Goal: Task Accomplishment & Management: Use online tool/utility

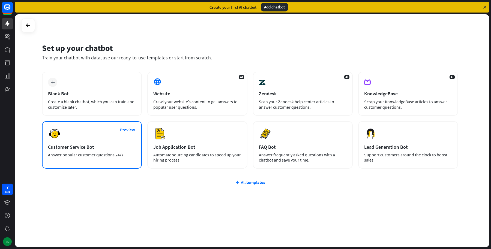
click at [106, 153] on div "Answer popular customer questions 24/7." at bounding box center [92, 154] width 88 height 5
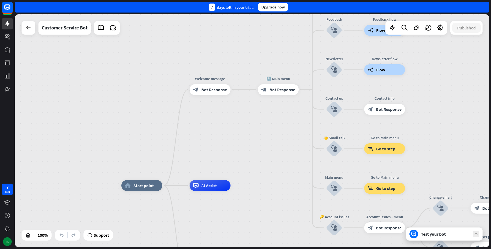
drag, startPoint x: 256, startPoint y: 59, endPoint x: 268, endPoint y: 114, distance: 56.1
click at [268, 114] on div "home_2 Start point Welcome message block_bot_response Bot Response 🔙 Main menu …" at bounding box center [252, 130] width 475 height 233
click at [211, 91] on span "Bot Response" at bounding box center [214, 89] width 26 height 5
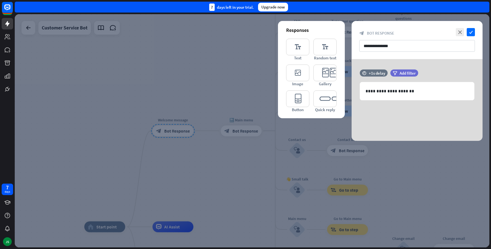
click at [198, 158] on div at bounding box center [252, 130] width 475 height 233
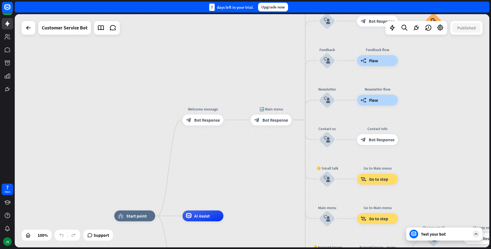
drag, startPoint x: 222, startPoint y: 71, endPoint x: 252, endPoint y: 59, distance: 32.6
click at [252, 59] on div "home_2 Start point Welcome message block_bot_response Bot Response 🔙 Main menu …" at bounding box center [252, 130] width 475 height 233
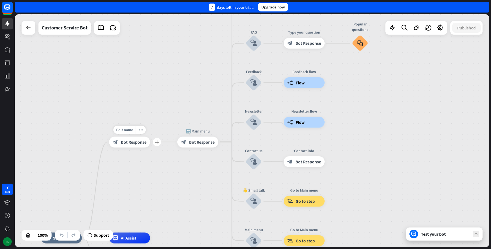
drag, startPoint x: 244, startPoint y: 122, endPoint x: 120, endPoint y: 155, distance: 128.4
click at [177, 148] on div "🔙 Main menu block_bot_response Bot Response" at bounding box center [197, 142] width 41 height 11
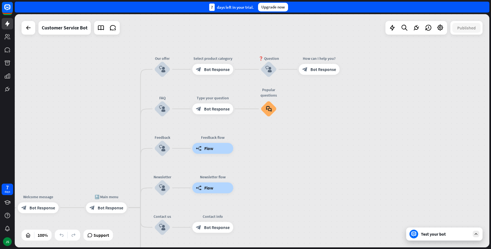
drag, startPoint x: 353, startPoint y: 102, endPoint x: 277, endPoint y: 217, distance: 138.0
click at [277, 217] on div "home_2 Start point Welcome message block_bot_response Bot Response 🔙 Main menu …" at bounding box center [252, 130] width 475 height 233
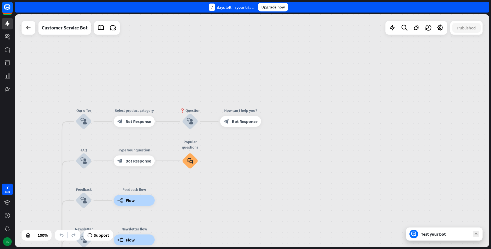
drag, startPoint x: 370, startPoint y: 85, endPoint x: 367, endPoint y: 20, distance: 64.4
click at [368, 21] on div "home_2 Start point Welcome message block_bot_response Bot Response 🔙 Main menu …" at bounding box center [252, 130] width 475 height 233
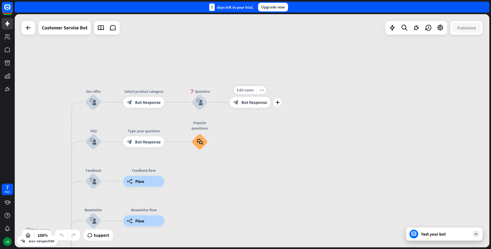
click at [245, 105] on div "block_bot_response Bot Response" at bounding box center [250, 102] width 41 height 11
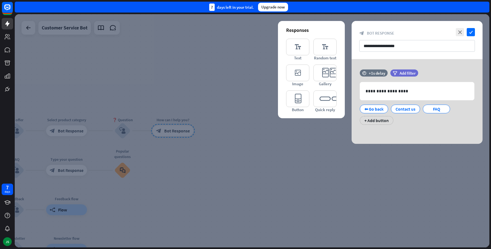
click at [261, 168] on div at bounding box center [252, 130] width 475 height 233
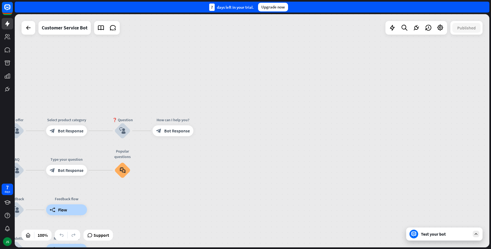
click at [396, 33] on div at bounding box center [416, 28] width 62 height 14
click at [395, 29] on icon at bounding box center [392, 27] width 7 height 7
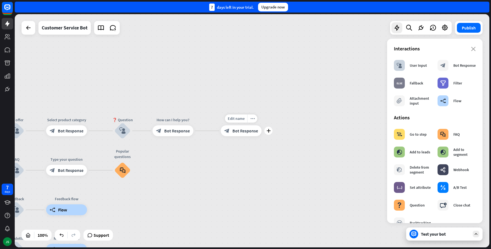
click at [223, 134] on div "block_bot_response Bot Response" at bounding box center [241, 130] width 41 height 11
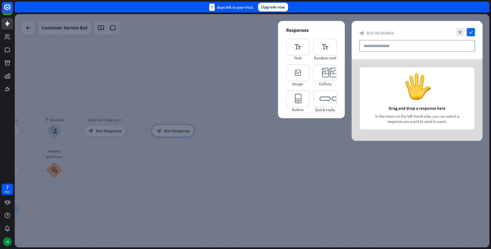
click at [388, 44] on input "text" at bounding box center [417, 46] width 116 height 12
click at [299, 41] on icon "editor_text" at bounding box center [297, 47] width 23 height 17
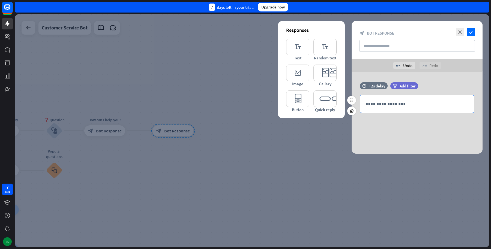
click at [387, 102] on p "**********" at bounding box center [416, 104] width 103 height 7
click at [408, 88] on span "Add filter" at bounding box center [408, 85] width 16 height 5
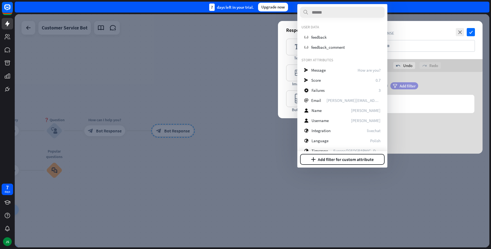
click at [415, 86] on span "Add filter" at bounding box center [408, 85] width 16 height 5
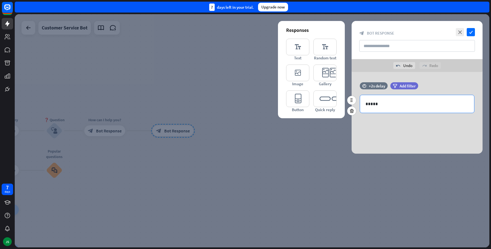
click at [392, 106] on p "*****" at bounding box center [416, 104] width 103 height 7
click at [443, 113] on icon at bounding box center [443, 113] width 5 height 5
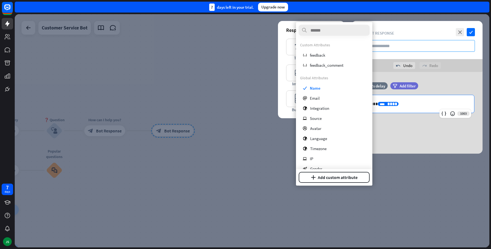
click at [397, 47] on input "text" at bounding box center [417, 46] width 116 height 12
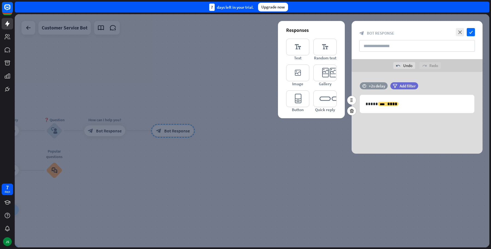
click at [379, 86] on div "+2s delay" at bounding box center [377, 85] width 16 height 5
click at [381, 77] on div "**********" at bounding box center [417, 113] width 131 height 82
click at [374, 85] on div "+2s delay" at bounding box center [377, 85] width 16 height 5
click at [377, 70] on div "undo Undo redo Redo" at bounding box center [417, 65] width 131 height 13
click at [404, 86] on span "Add filter" at bounding box center [408, 85] width 16 height 5
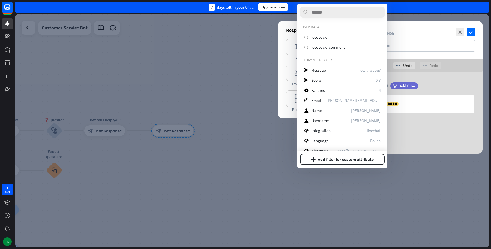
click at [440, 82] on div "**********" at bounding box center [417, 113] width 131 height 82
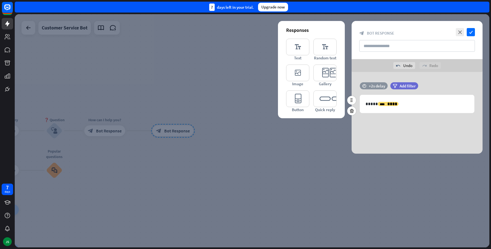
click at [380, 88] on div "+2s delay" at bounding box center [377, 85] width 16 height 5
drag, startPoint x: 394, startPoint y: 85, endPoint x: 479, endPoint y: 89, distance: 85.4
click at [479, 89] on div "time +0.1s +10s +10s" at bounding box center [417, 88] width 131 height 13
click at [367, 87] on div "time +10s delay" at bounding box center [375, 85] width 30 height 7
click at [468, 79] on div "**********" at bounding box center [417, 113] width 131 height 82
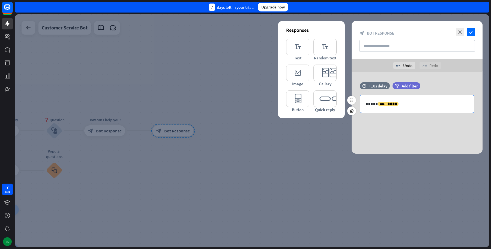
click at [409, 104] on p "**********" at bounding box center [416, 104] width 103 height 7
click at [418, 100] on div "**********" at bounding box center [417, 104] width 114 height 18
click at [442, 113] on icon at bounding box center [443, 113] width 5 height 5
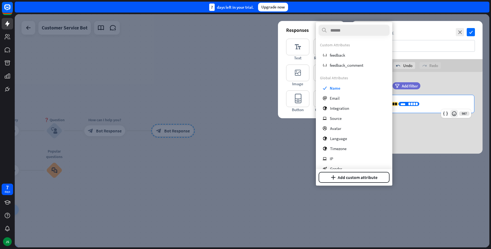
click at [454, 115] on icon at bounding box center [453, 113] width 5 height 5
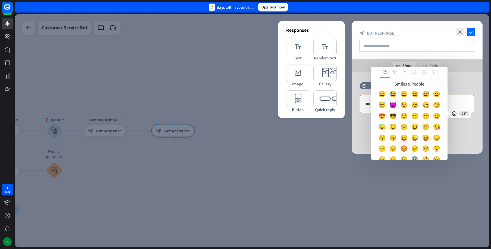
click at [467, 142] on div "**********" at bounding box center [417, 113] width 131 height 82
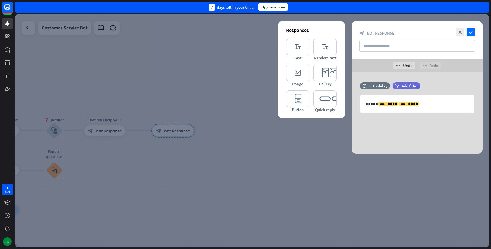
click at [214, 56] on div at bounding box center [252, 130] width 475 height 233
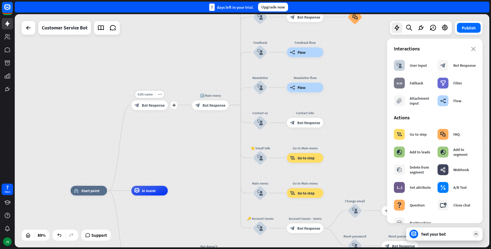
click at [160, 107] on span "Bot Response" at bounding box center [153, 105] width 23 height 5
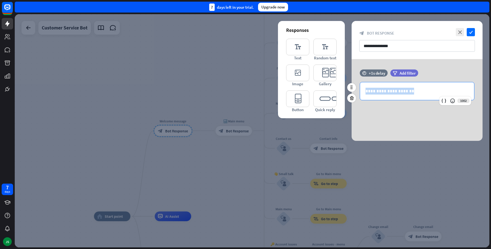
drag, startPoint x: 365, startPoint y: 89, endPoint x: 455, endPoint y: 88, distance: 90.5
click at [455, 88] on div "**********" at bounding box center [417, 91] width 114 height 18
copy p "**********"
click at [420, 112] on div "**********" at bounding box center [417, 100] width 131 height 82
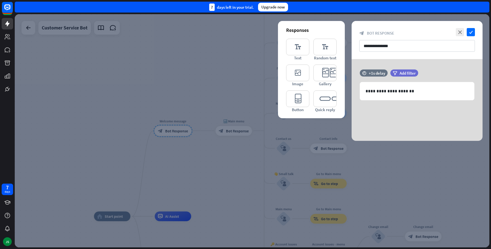
click at [158, 84] on div at bounding box center [252, 130] width 475 height 233
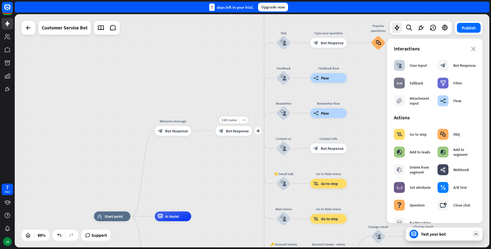
click at [231, 132] on span "Bot Response" at bounding box center [237, 130] width 23 height 5
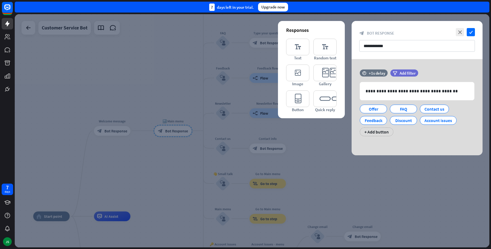
drag, startPoint x: 69, startPoint y: 88, endPoint x: 85, endPoint y: 114, distance: 30.6
click at [70, 87] on div at bounding box center [252, 130] width 475 height 233
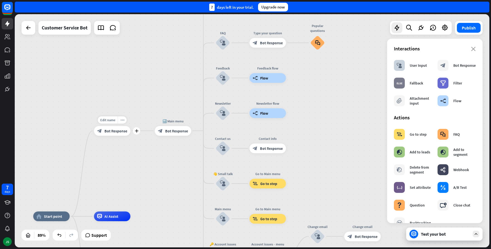
click at [104, 135] on div "block_bot_response Bot Response" at bounding box center [112, 131] width 37 height 10
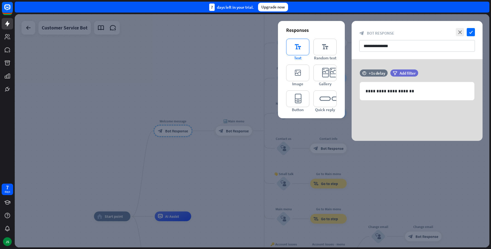
click at [303, 44] on icon "editor_text" at bounding box center [297, 47] width 23 height 17
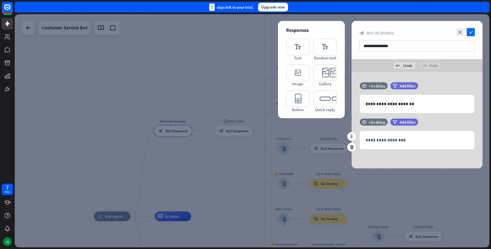
click at [369, 149] on div "**********" at bounding box center [417, 137] width 131 height 36
click at [374, 143] on p "**********" at bounding box center [416, 140] width 103 height 7
click at [322, 47] on icon "editor_text" at bounding box center [324, 47] width 23 height 17
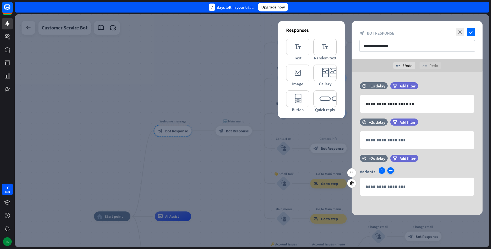
click at [390, 168] on icon "plus" at bounding box center [390, 170] width 7 height 7
click at [390, 167] on div "Variants 1 2 plus" at bounding box center [417, 171] width 115 height 9
click at [401, 167] on div "Variants 1 2 plus" at bounding box center [417, 171] width 115 height 9
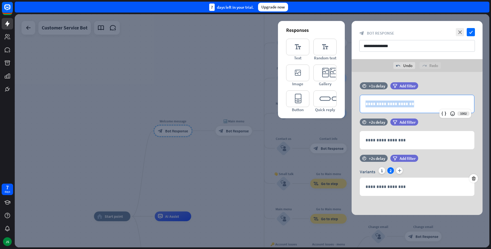
drag, startPoint x: 442, startPoint y: 102, endPoint x: 343, endPoint y: 105, distance: 99.9
click at [352, 105] on div "**********" at bounding box center [417, 143] width 131 height 143
copy p "**********"
click at [363, 171] on span "Variants" at bounding box center [368, 171] width 16 height 5
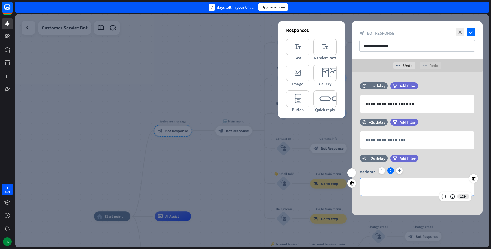
drag, startPoint x: 402, startPoint y: 185, endPoint x: 358, endPoint y: 184, distance: 44.7
click at [358, 184] on div "**********" at bounding box center [417, 181] width 131 height 29
click at [394, 190] on div "**********" at bounding box center [417, 187] width 114 height 18
click at [430, 168] on div "Variants 1 2 plus" at bounding box center [417, 171] width 115 height 9
click at [396, 170] on icon "plus" at bounding box center [399, 170] width 7 height 7
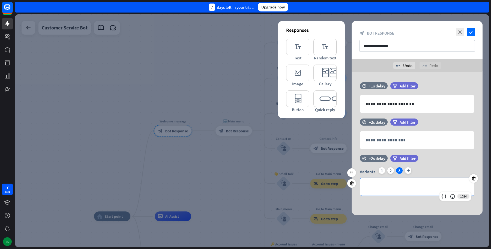
click at [393, 186] on p "**********" at bounding box center [416, 187] width 103 height 7
click at [379, 172] on div "1" at bounding box center [382, 170] width 7 height 7
click at [389, 171] on div "2" at bounding box center [390, 170] width 7 height 7
click at [401, 170] on div "3" at bounding box center [399, 170] width 7 height 7
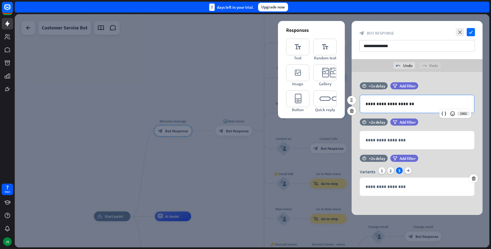
click at [420, 103] on p "**********" at bounding box center [416, 104] width 103 height 7
click at [444, 113] on icon at bounding box center [443, 113] width 5 height 5
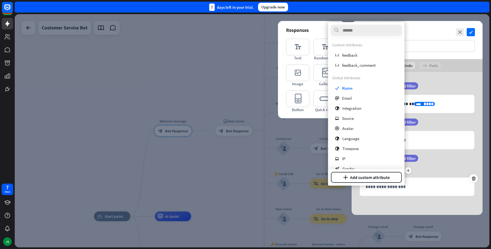
drag, startPoint x: 333, startPoint y: 74, endPoint x: 366, endPoint y: 75, distance: 33.3
click at [366, 75] on div "Custom Attributes variable feedback variable feedback_comment Global Attributes…" at bounding box center [366, 138] width 76 height 200
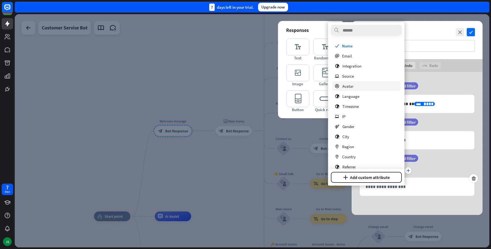
scroll to position [69, 0]
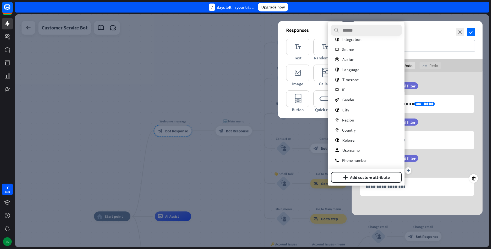
click at [230, 79] on div at bounding box center [252, 130] width 475 height 233
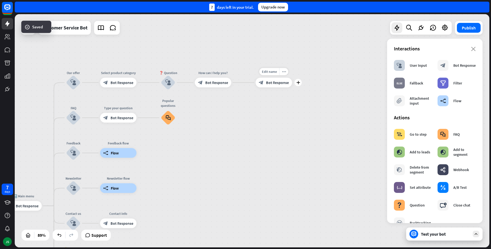
click at [276, 88] on div "Edit name more_horiz plus block_bot_response Bot Response" at bounding box center [274, 83] width 37 height 10
click at [268, 82] on span "Bot Response" at bounding box center [277, 82] width 23 height 5
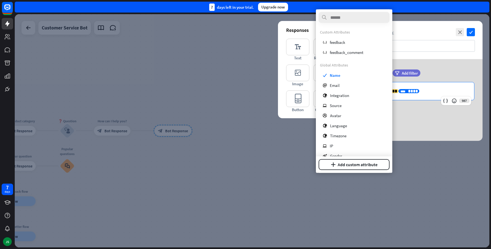
click at [439, 93] on p "**********" at bounding box center [416, 91] width 103 height 7
click at [443, 100] on icon at bounding box center [445, 100] width 5 height 5
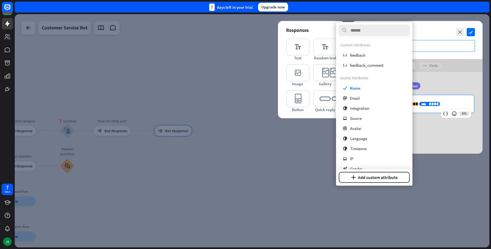
click at [424, 51] on input "text" at bounding box center [417, 46] width 116 height 12
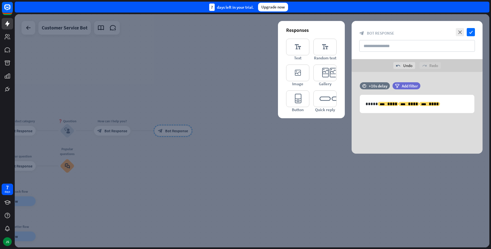
click at [388, 30] on div "close check block_bot_response Bot Response" at bounding box center [417, 40] width 131 height 38
click at [413, 88] on span "Add filter" at bounding box center [410, 85] width 16 height 5
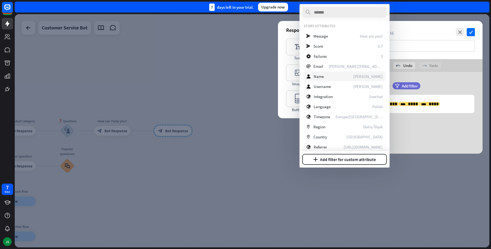
scroll to position [109, 0]
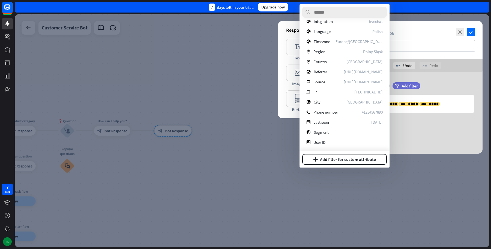
click at [201, 150] on div at bounding box center [252, 130] width 475 height 233
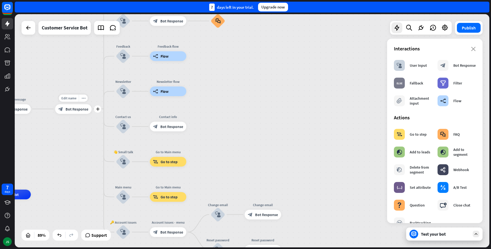
click at [69, 106] on div "block_bot_response Bot Response" at bounding box center [73, 109] width 37 height 10
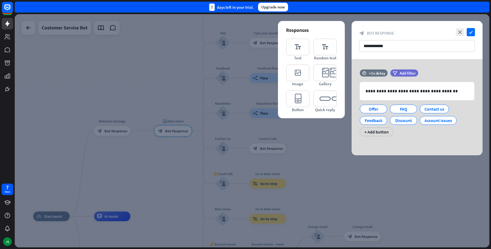
click at [107, 120] on div at bounding box center [252, 130] width 475 height 233
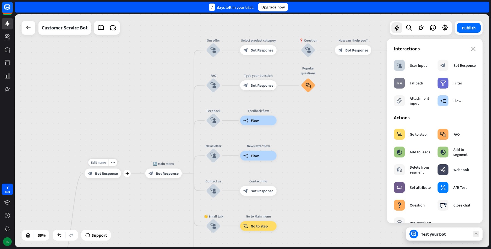
click at [107, 177] on div "block_bot_response Bot Response" at bounding box center [103, 174] width 37 height 10
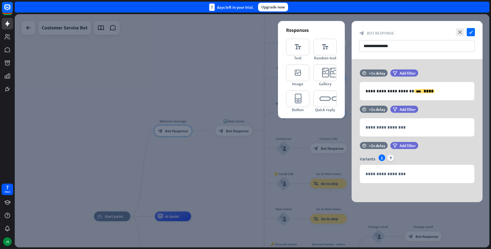
click at [188, 49] on div at bounding box center [252, 130] width 475 height 233
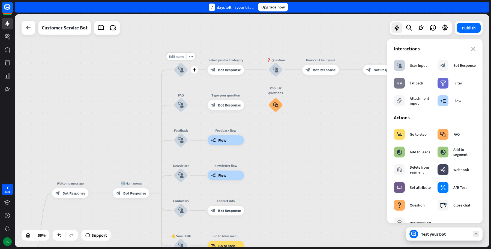
click at [181, 68] on icon "block_user_input" at bounding box center [181, 70] width 6 height 6
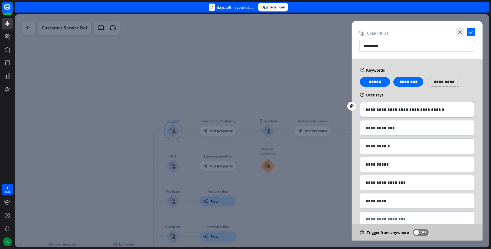
scroll to position [12, 0]
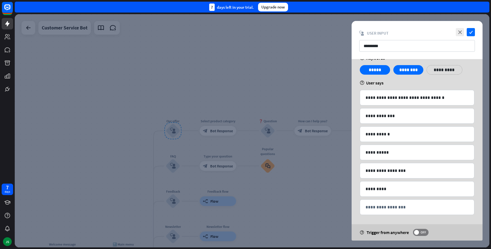
click at [201, 75] on div at bounding box center [252, 130] width 475 height 233
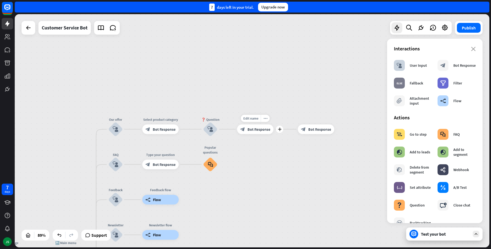
click at [259, 131] on span "Bot Response" at bounding box center [258, 129] width 23 height 5
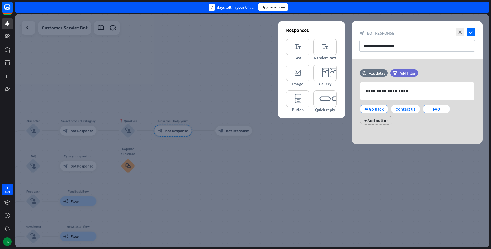
click at [260, 190] on div at bounding box center [252, 130] width 475 height 233
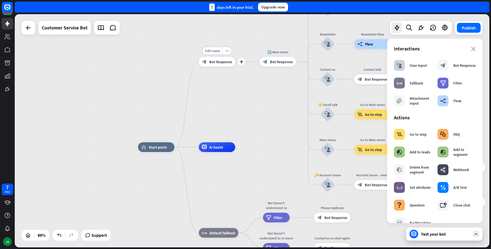
click at [213, 60] on span "Bot Response" at bounding box center [220, 61] width 23 height 5
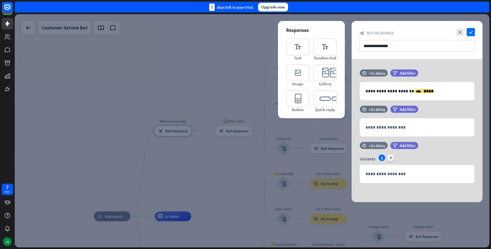
click at [232, 132] on div at bounding box center [252, 130] width 475 height 233
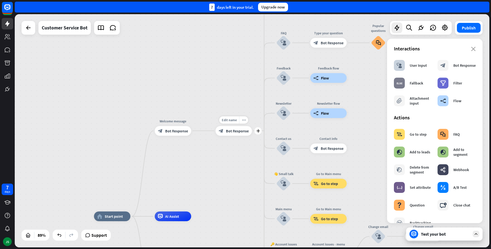
click at [232, 131] on span "Bot Response" at bounding box center [237, 130] width 23 height 5
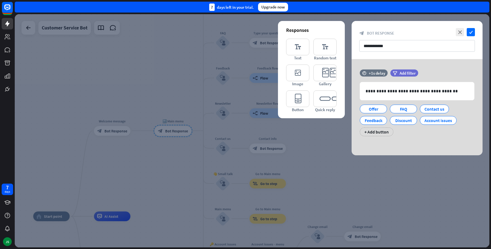
click at [120, 74] on div at bounding box center [252, 130] width 475 height 233
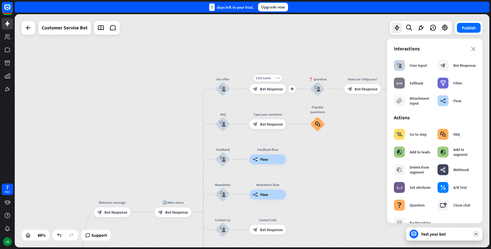
click at [274, 90] on span "Bot Response" at bounding box center [271, 88] width 23 height 5
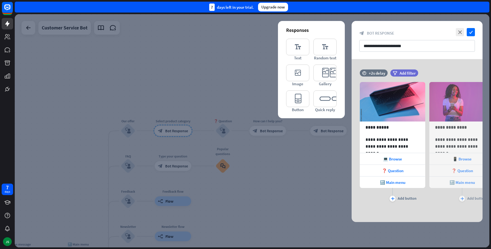
click at [233, 125] on div at bounding box center [252, 130] width 475 height 233
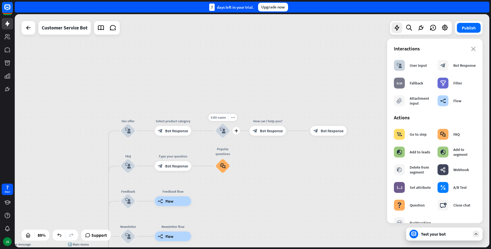
click at [221, 132] on icon "block_user_input" at bounding box center [223, 131] width 6 height 6
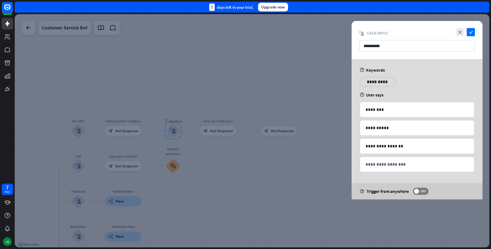
click at [126, 135] on div at bounding box center [252, 130] width 475 height 233
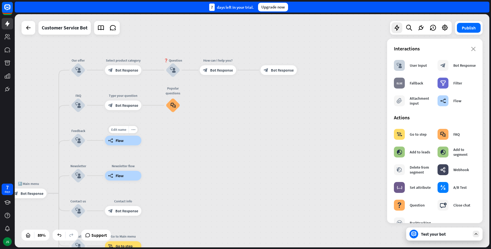
click at [119, 143] on span "Flow" at bounding box center [120, 140] width 8 height 5
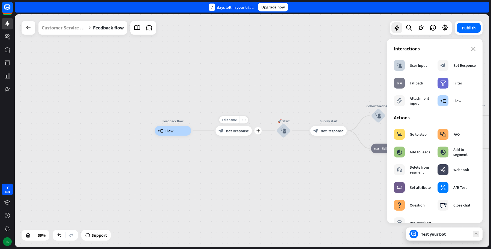
click at [227, 133] on div "block_bot_response Bot Response" at bounding box center [233, 131] width 37 height 10
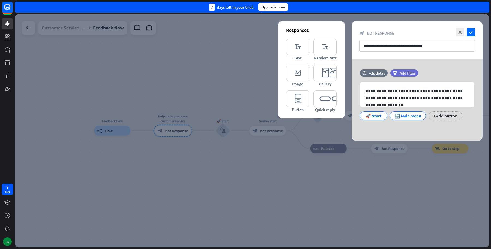
click at [215, 137] on div at bounding box center [252, 130] width 475 height 233
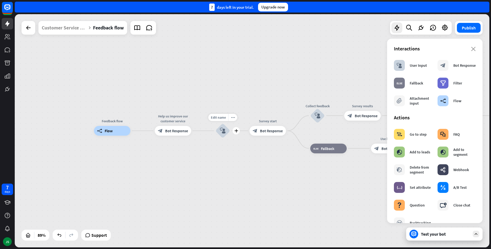
click at [224, 133] on icon "block_user_input" at bounding box center [223, 131] width 6 height 6
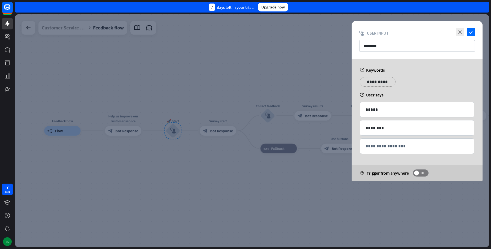
click at [221, 124] on div at bounding box center [252, 130] width 475 height 233
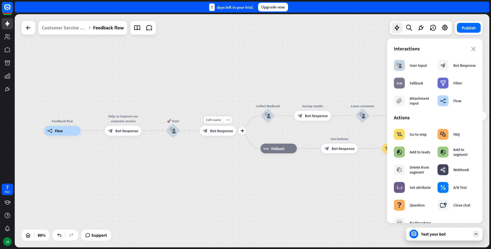
click at [211, 132] on span "Bot Response" at bounding box center [221, 130] width 23 height 5
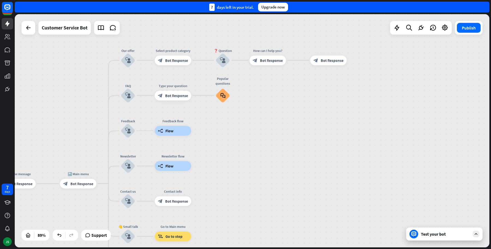
click at [22, 30] on div at bounding box center [29, 28] width 14 height 14
click at [33, 30] on div at bounding box center [28, 27] width 11 height 11
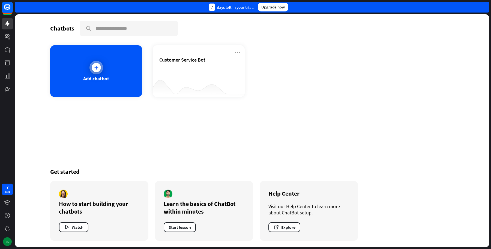
click at [96, 72] on div at bounding box center [96, 68] width 14 height 14
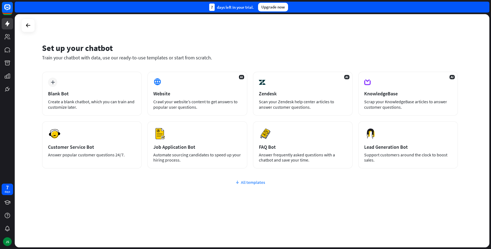
click at [252, 180] on div "All templates" at bounding box center [250, 182] width 416 height 5
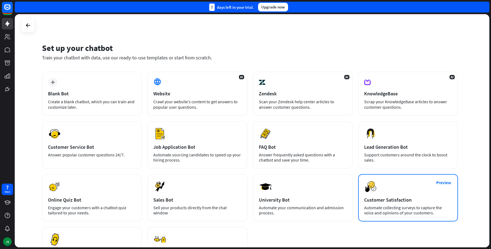
click at [396, 204] on div "Preview Customer Satisfaction Automate collecting surveys to capture the voice …" at bounding box center [408, 197] width 100 height 47
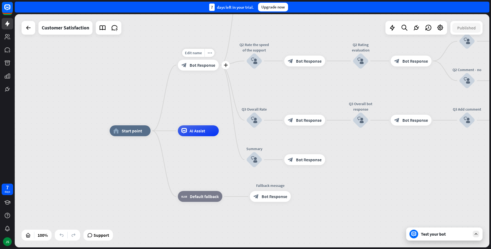
click at [210, 70] on div "block_bot_response Bot Response" at bounding box center [198, 65] width 41 height 11
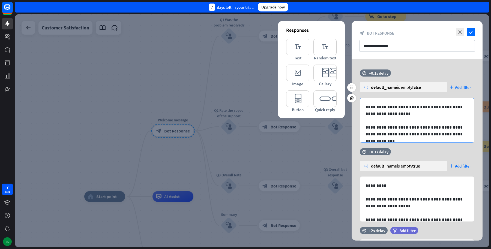
scroll to position [14, 0]
click at [460, 87] on span "Add filter" at bounding box center [463, 87] width 16 height 5
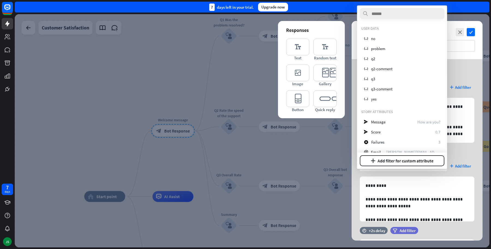
click at [162, 78] on div at bounding box center [252, 130] width 475 height 233
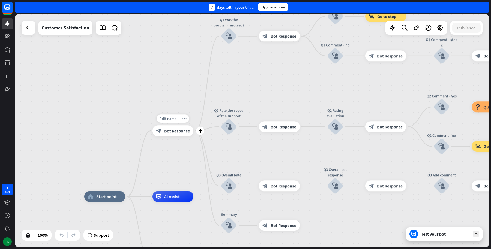
click at [175, 125] on div "Edit name more_horiz plus Welcome message block_bot_response Bot Response" at bounding box center [172, 130] width 41 height 11
click at [172, 130] on span "Bot Response" at bounding box center [177, 130] width 26 height 5
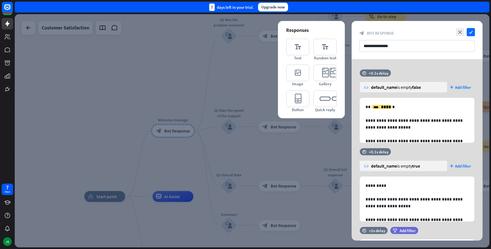
click at [143, 97] on div at bounding box center [252, 130] width 475 height 233
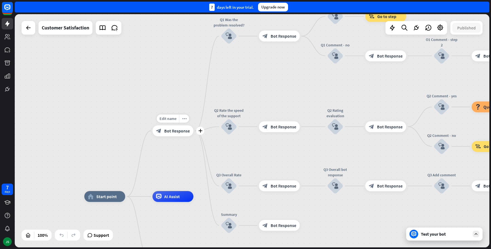
click at [178, 132] on span "Bot Response" at bounding box center [177, 130] width 26 height 5
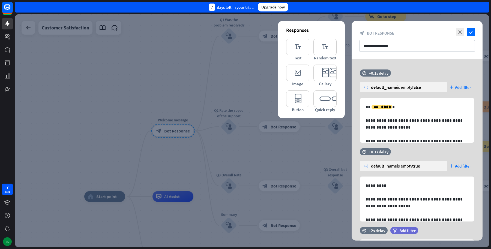
click at [86, 73] on div at bounding box center [252, 130] width 475 height 233
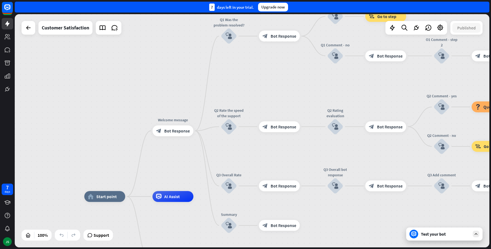
click at [443, 233] on div "Test your bot" at bounding box center [445, 234] width 49 height 5
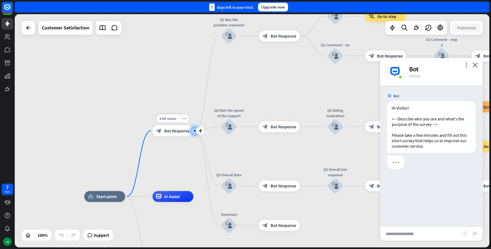
click at [170, 135] on div "block_bot_response Bot Response" at bounding box center [172, 130] width 41 height 11
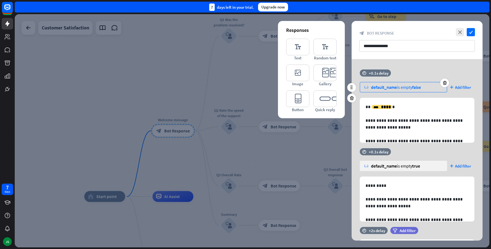
click at [404, 85] on div "default_name is empty false" at bounding box center [396, 87] width 50 height 5
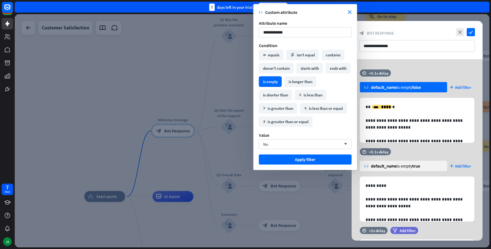
click at [451, 72] on div "time +0.1s delay variable default_name is empty false plus Add filter" at bounding box center [417, 84] width 131 height 28
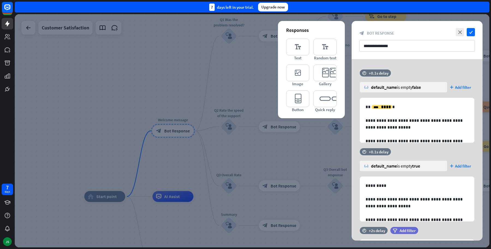
click at [115, 200] on div at bounding box center [252, 130] width 475 height 233
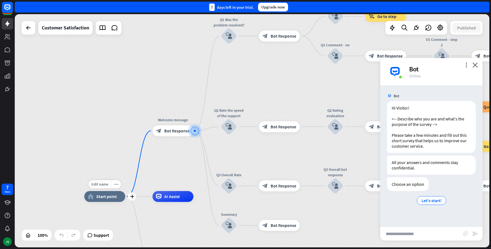
click at [100, 198] on span "Start point" at bounding box center [106, 196] width 20 height 5
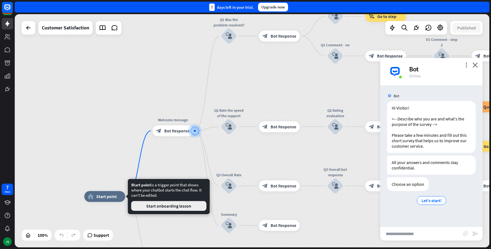
click at [155, 209] on button "Start onboarding lesson" at bounding box center [168, 206] width 75 height 10
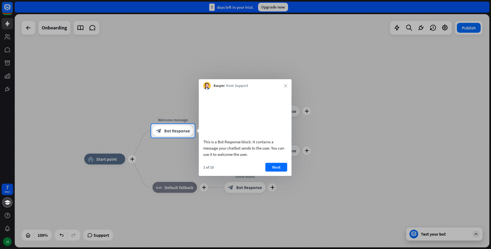
click at [278, 87] on div "Kacper from Support close" at bounding box center [245, 84] width 93 height 10
click at [287, 83] on div "Kacper from Support close" at bounding box center [245, 84] width 93 height 10
click at [288, 83] on div "Kacper from Support close" at bounding box center [245, 84] width 93 height 10
click at [286, 86] on icon "close" at bounding box center [285, 85] width 3 height 3
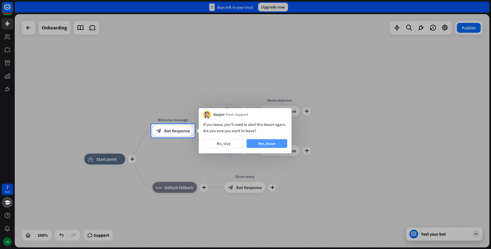
click at [258, 142] on button "Yes, leave" at bounding box center [267, 143] width 41 height 9
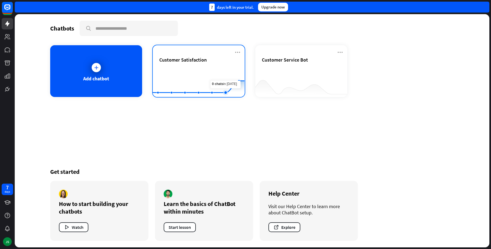
click at [223, 74] on rect at bounding box center [199, 84] width 92 height 34
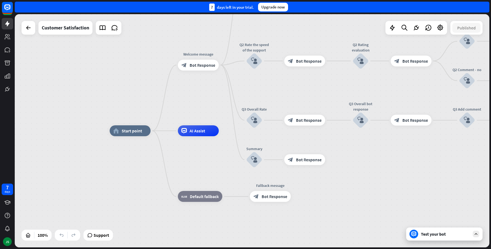
click at [441, 230] on div "Test your bot" at bounding box center [444, 234] width 76 height 13
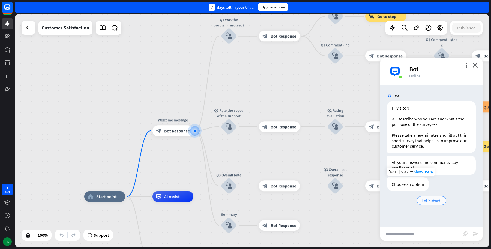
click at [432, 204] on div "Let's start!" at bounding box center [431, 200] width 29 height 9
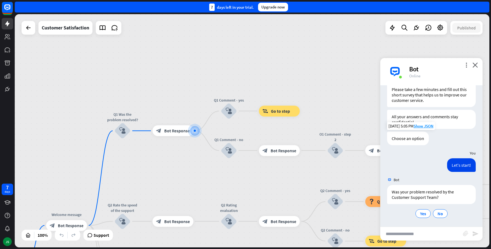
scroll to position [46, 0]
click at [421, 214] on span "Yes" at bounding box center [423, 213] width 6 height 5
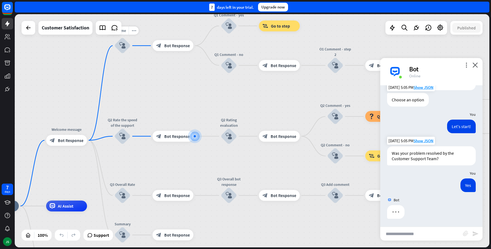
scroll to position [85, 0]
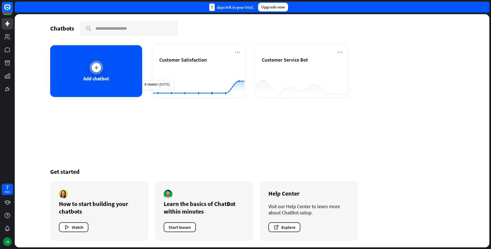
click at [117, 73] on div "Add chatbot" at bounding box center [96, 71] width 92 height 52
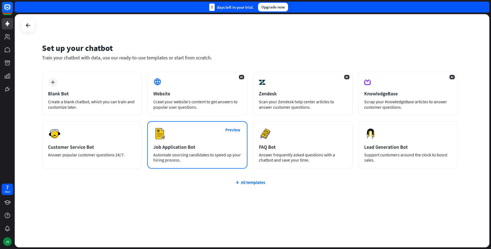
click at [204, 140] on div "Preview Job Application Bot Automate sourcing candidates to speed up your hirin…" at bounding box center [197, 144] width 100 height 47
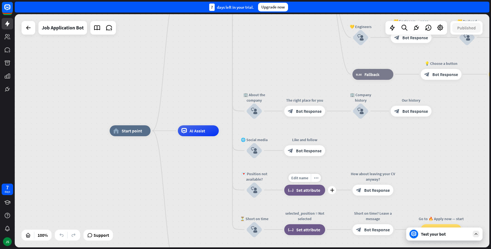
click at [298, 188] on span "Set attribute" at bounding box center [308, 190] width 24 height 5
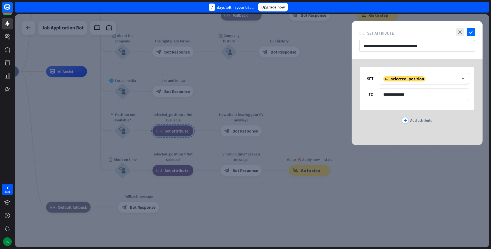
click at [386, 200] on div at bounding box center [252, 130] width 475 height 233
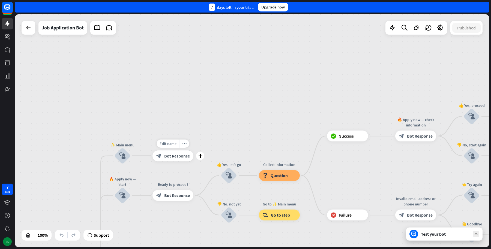
click at [183, 159] on div "block_bot_response Bot Response" at bounding box center [172, 156] width 41 height 11
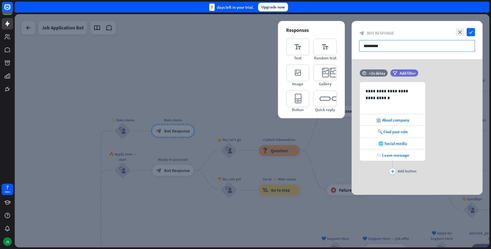
click at [401, 45] on input "*********" at bounding box center [417, 46] width 116 height 12
click at [151, 143] on div at bounding box center [252, 130] width 475 height 233
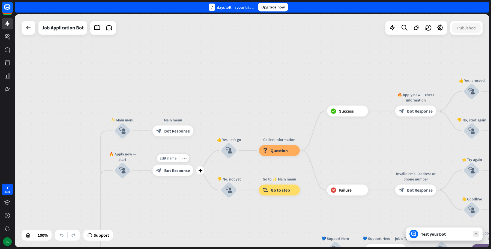
click at [176, 172] on span "Bot Response" at bounding box center [177, 170] width 26 height 5
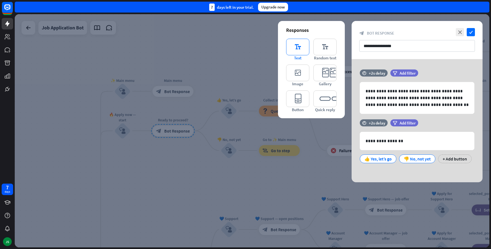
click at [306, 47] on icon "editor_text" at bounding box center [297, 47] width 23 height 17
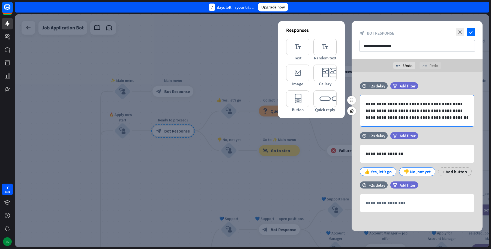
scroll to position [2, 0]
click at [427, 117] on p "**********" at bounding box center [416, 111] width 103 height 20
click at [452, 125] on icon at bounding box center [453, 127] width 5 height 5
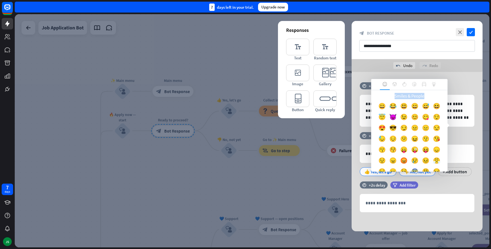
drag, startPoint x: 390, startPoint y: 91, endPoint x: 427, endPoint y: 91, distance: 37.4
click at [427, 91] on div "Smiles & People 😀 😂 😃 😄 😅 😆 😇 😈 😉 😊 😋 😌 😍 😎 😏 😐 😑 😒 😓 😔 😕 😖 😗" at bounding box center [409, 131] width 76 height 82
copy div "Smiles & People"
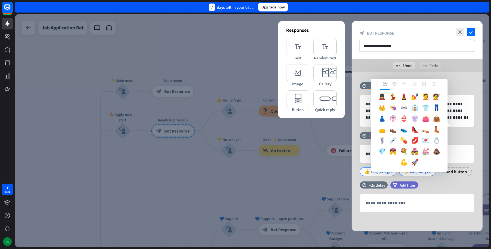
scroll to position [284, 0]
click at [168, 57] on div at bounding box center [252, 130] width 475 height 233
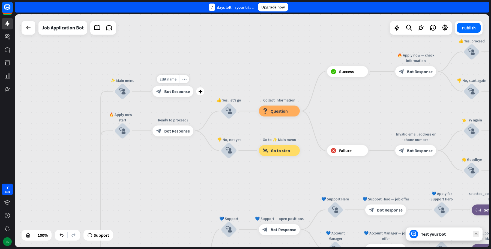
click at [182, 89] on span "Bot Response" at bounding box center [177, 91] width 26 height 5
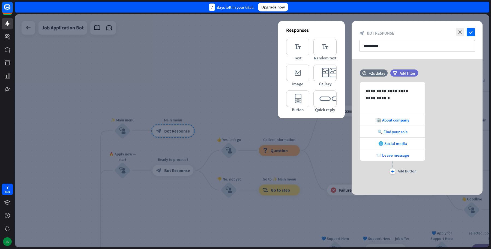
click at [412, 35] on div "block_bot_response Bot Response" at bounding box center [417, 33] width 116 height 5
click at [302, 46] on icon "editor_text" at bounding box center [297, 47] width 23 height 17
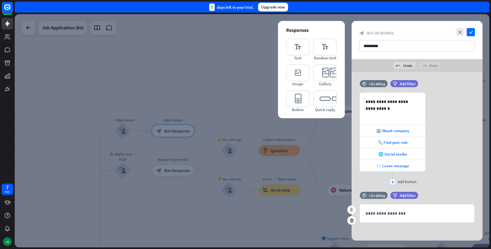
scroll to position [2, 0]
click at [410, 208] on div "**********" at bounding box center [417, 214] width 114 height 18
click at [453, 220] on div at bounding box center [453, 224] width 8 height 8
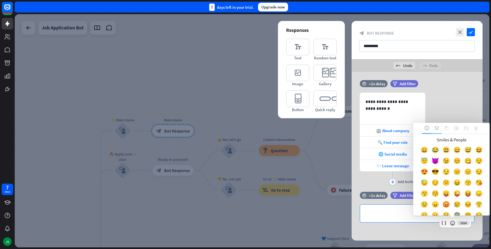
click at [435, 129] on icon at bounding box center [436, 128] width 4 height 4
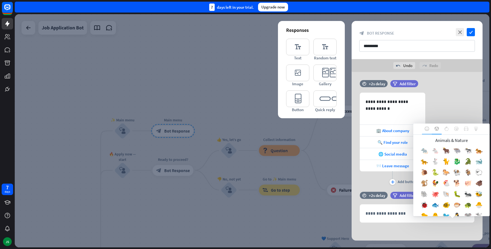
click at [425, 128] on icon at bounding box center [427, 129] width 4 height 4
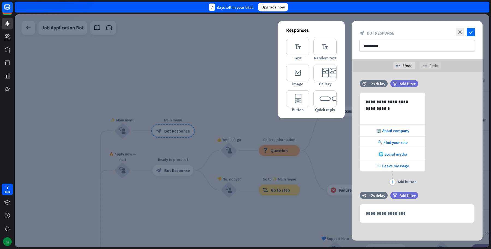
click at [109, 54] on div at bounding box center [252, 130] width 475 height 233
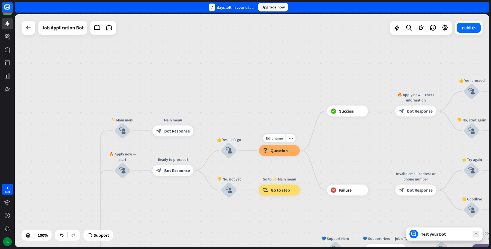
click at [272, 151] on span "Question" at bounding box center [279, 150] width 17 height 5
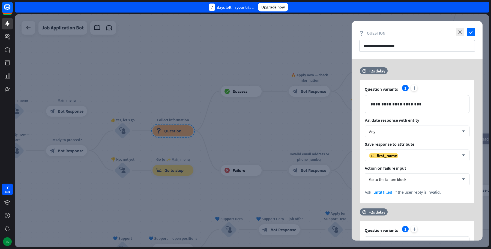
click at [131, 104] on div at bounding box center [252, 130] width 475 height 233
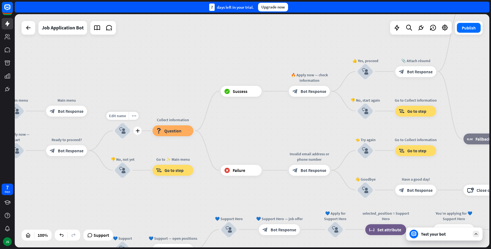
click at [125, 128] on icon "block_user_input" at bounding box center [122, 131] width 7 height 7
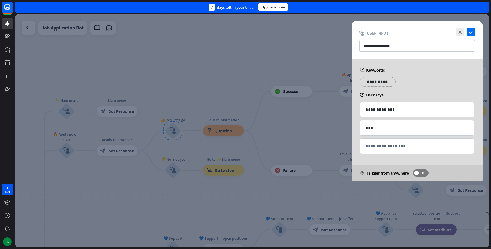
click at [211, 136] on div at bounding box center [252, 130] width 475 height 233
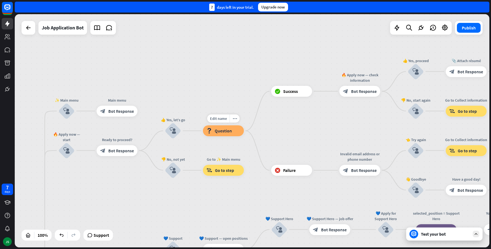
click at [211, 133] on icon "block_question" at bounding box center [208, 130] width 5 height 5
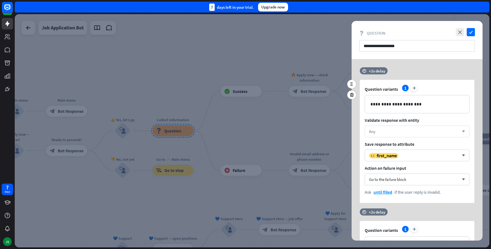
click at [385, 131] on div "Any" at bounding box center [414, 131] width 90 height 5
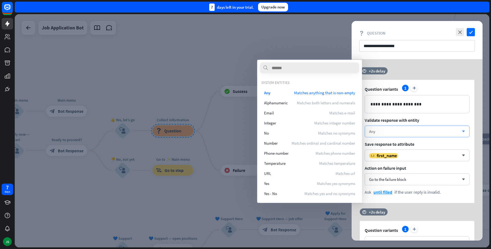
click at [402, 131] on div "Any" at bounding box center [414, 131] width 90 height 5
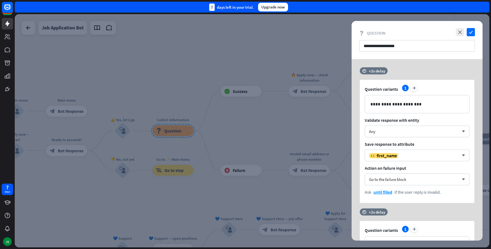
click at [150, 80] on div at bounding box center [252, 130] width 475 height 233
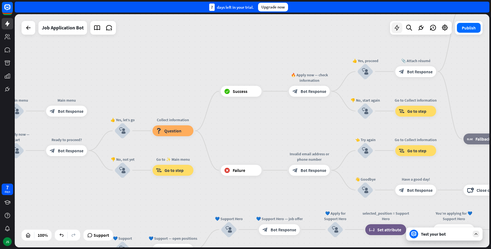
click at [395, 32] on div at bounding box center [396, 27] width 11 height 11
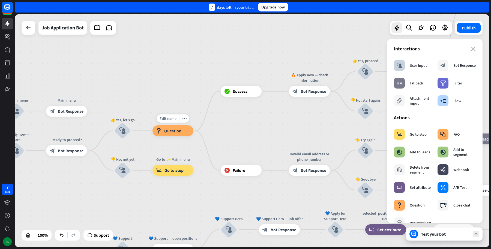
click at [164, 130] on span "Question" at bounding box center [172, 130] width 17 height 5
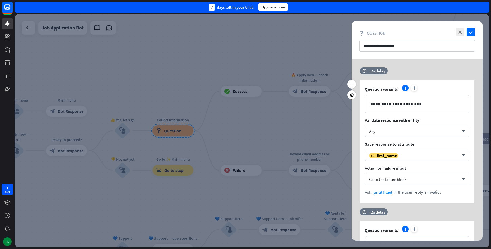
click at [401, 119] on span "Validate response with entity" at bounding box center [417, 120] width 105 height 5
drag, startPoint x: 368, startPoint y: 36, endPoint x: 350, endPoint y: 36, distance: 17.7
click at [350, 36] on div "**********" at bounding box center [252, 130] width 475 height 233
click at [266, 37] on div at bounding box center [252, 130] width 475 height 233
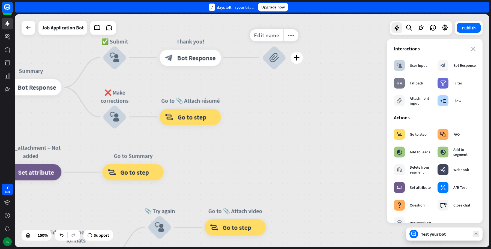
click at [277, 57] on icon "block_attachment" at bounding box center [274, 58] width 10 height 10
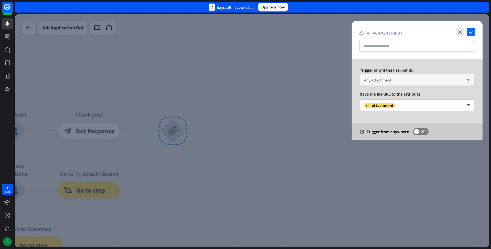
click at [395, 74] on div "Any attachment arrow_down" at bounding box center [417, 80] width 115 height 12
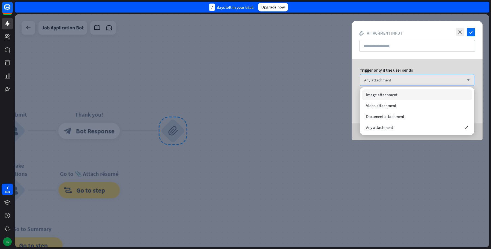
click at [395, 75] on div "Any attachment arrow_down" at bounding box center [417, 80] width 115 height 12
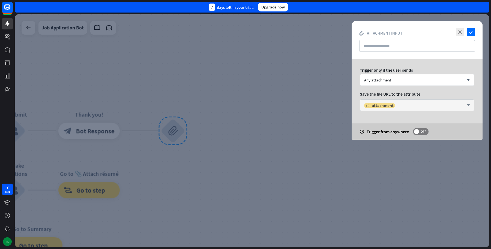
click at [413, 108] on div "variable attachment arrow_down" at bounding box center [417, 106] width 115 height 12
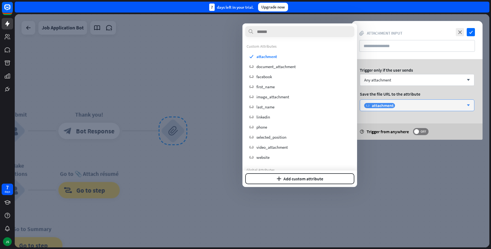
click at [414, 105] on div "variable attachment" at bounding box center [414, 105] width 100 height 5
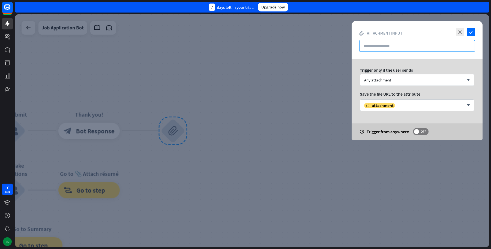
click at [368, 45] on input "text" at bounding box center [417, 46] width 116 height 12
click at [425, 41] on input "text" at bounding box center [417, 46] width 116 height 12
click at [290, 106] on div at bounding box center [252, 130] width 475 height 233
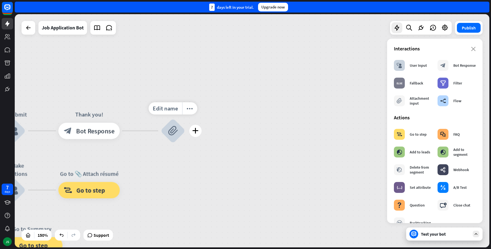
click at [167, 133] on div "block_attachment" at bounding box center [173, 131] width 25 height 25
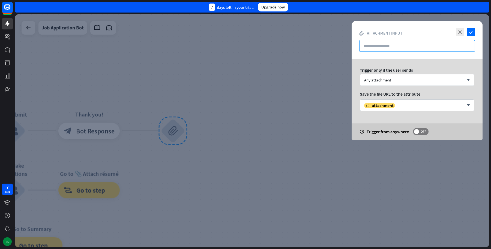
click at [392, 43] on input "text" at bounding box center [417, 46] width 116 height 12
click at [281, 115] on div at bounding box center [252, 130] width 475 height 233
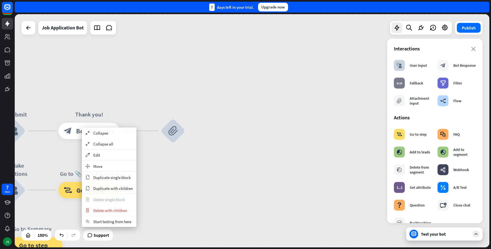
click at [266, 177] on div "home_2 Start point Welcome message block_bot_response Bot Response ✨ Main menu …" at bounding box center [252, 130] width 475 height 233
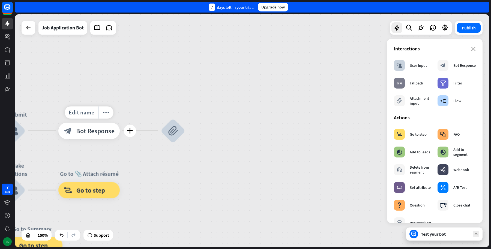
click at [97, 136] on div "block_bot_response Bot Response" at bounding box center [88, 131] width 61 height 16
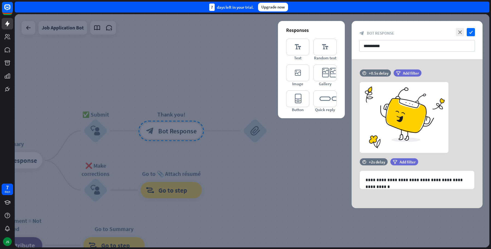
click at [181, 81] on div at bounding box center [252, 130] width 475 height 233
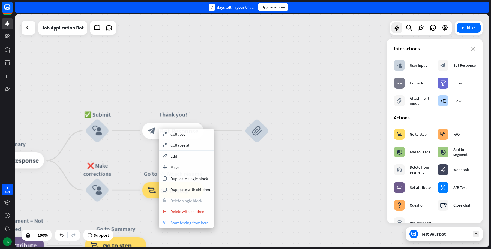
click at [183, 222] on span "Start testing from here" at bounding box center [189, 222] width 38 height 5
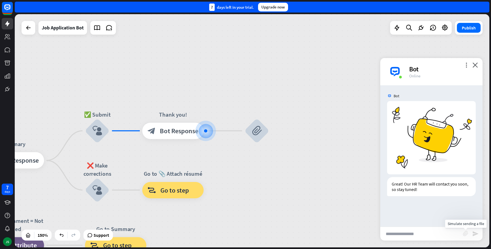
click at [468, 235] on icon "block_attachment" at bounding box center [465, 233] width 5 height 5
click at [436, 224] on div "Image" at bounding box center [435, 224] width 47 height 10
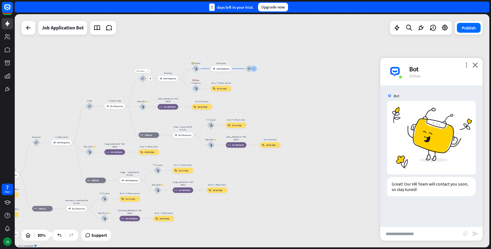
click at [145, 82] on div "block_attachment" at bounding box center [143, 78] width 8 height 8
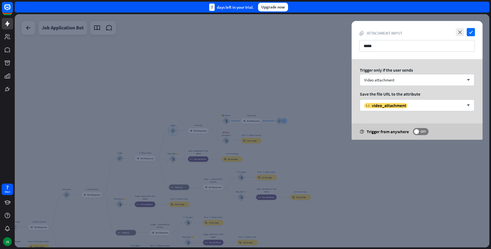
drag, startPoint x: 355, startPoint y: 68, endPoint x: 434, endPoint y: 65, distance: 78.9
click at [434, 65] on div "Trigger only if the user sends Video attachment arrow_down Save the file URL to…" at bounding box center [417, 99] width 131 height 81
copy div "Trigger only if the user sends"
click at [397, 70] on div "Trigger only if the user sends" at bounding box center [417, 69] width 115 height 5
drag, startPoint x: 416, startPoint y: 68, endPoint x: 355, endPoint y: 63, distance: 61.6
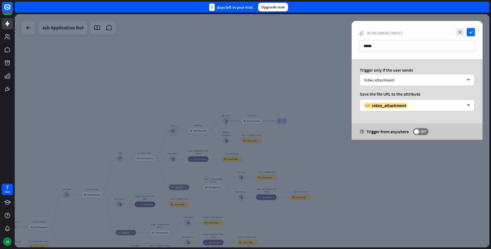
click at [355, 63] on div "Trigger only if the user sends Video attachment arrow_down Save the file URL to…" at bounding box center [417, 99] width 131 height 81
copy div "Trigger only if the user sends"
drag, startPoint x: 356, startPoint y: 93, endPoint x: 452, endPoint y: 92, distance: 95.4
click at [452, 92] on div "Trigger only if the user sends Video attachment arrow_down Save the file URL to…" at bounding box center [417, 99] width 131 height 81
copy div "Save the file URL to the attribute"
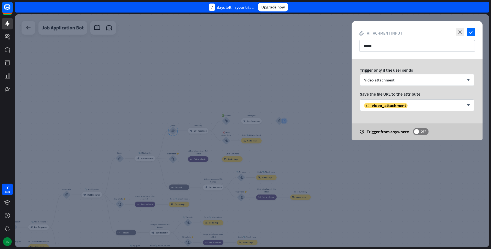
click at [123, 58] on div at bounding box center [252, 130] width 475 height 233
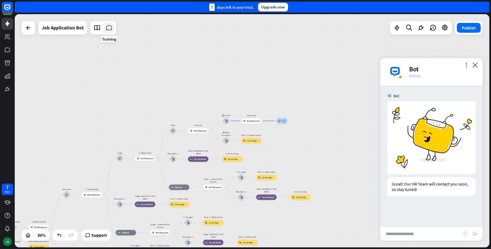
click at [107, 28] on icon at bounding box center [109, 27] width 7 height 7
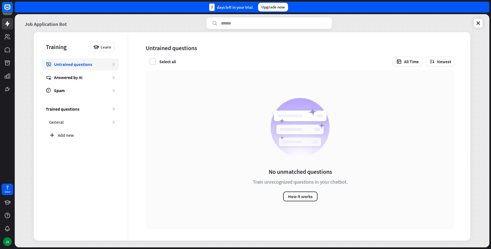
click at [35, 23] on link "Job Application Bot" at bounding box center [46, 22] width 42 height 11
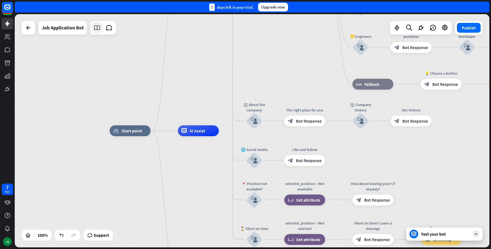
click at [101, 26] on icon at bounding box center [97, 27] width 7 height 7
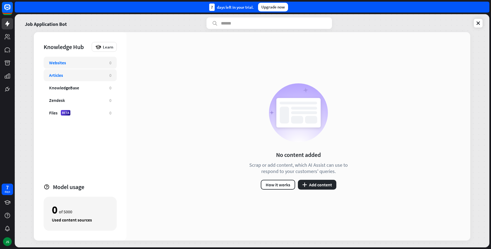
click at [73, 75] on div "Articles" at bounding box center [76, 75] width 55 height 5
click at [102, 27] on div "Job Application Bot" at bounding box center [66, 22] width 89 height 11
click at [137, 25] on div "Job Application Bot" at bounding box center [252, 22] width 461 height 11
click at [480, 21] on icon at bounding box center [477, 22] width 5 height 5
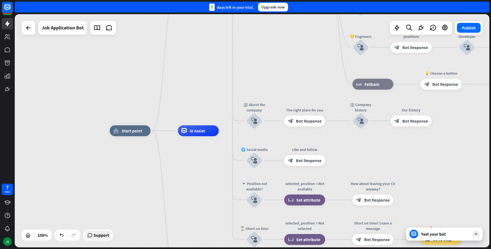
click at [108, 239] on span "Support" at bounding box center [102, 235] width 16 height 9
click at [396, 32] on div at bounding box center [396, 27] width 11 height 11
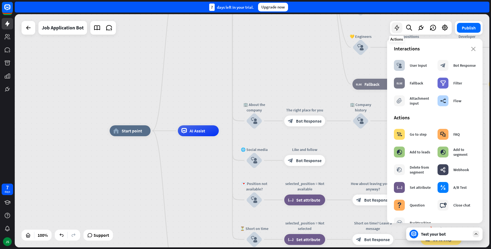
click at [393, 26] on icon at bounding box center [396, 27] width 7 height 7
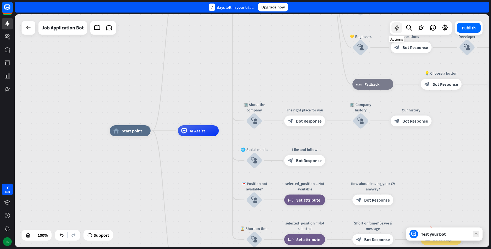
click at [398, 30] on icon at bounding box center [396, 27] width 7 height 7
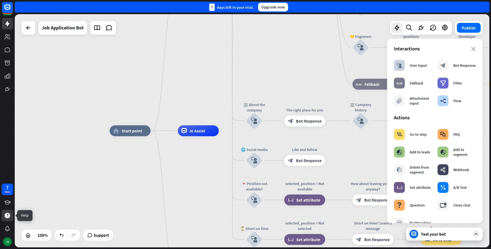
click at [6, 220] on div at bounding box center [7, 215] width 11 height 11
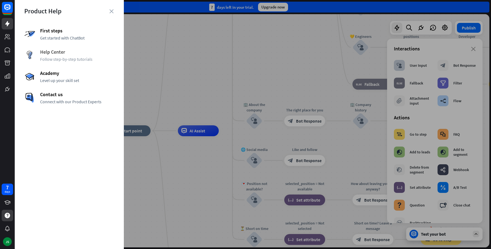
click at [59, 57] on span "Follow step-by-step tutorials" at bounding box center [77, 58] width 74 height 5
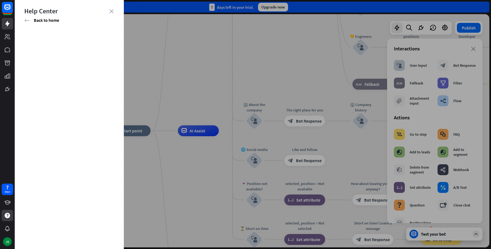
click at [422, 86] on div at bounding box center [253, 124] width 476 height 249
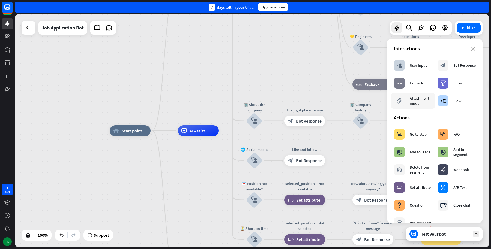
click at [415, 101] on div "Attachment input" at bounding box center [421, 101] width 22 height 10
click at [9, 215] on icon at bounding box center [7, 215] width 5 height 5
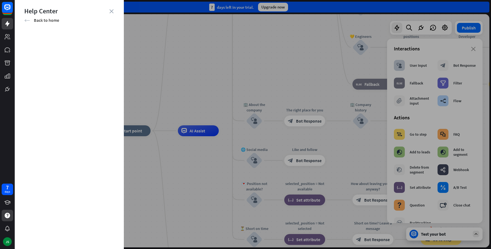
click at [25, 17] on div "arrow_left Back to home" at bounding box center [69, 20] width 90 height 6
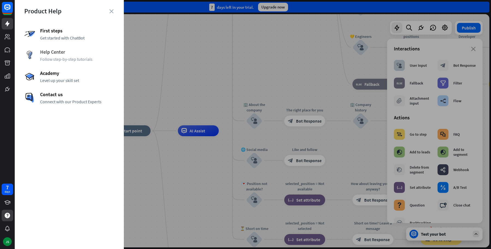
click at [66, 54] on span "Help Center" at bounding box center [77, 52] width 74 height 6
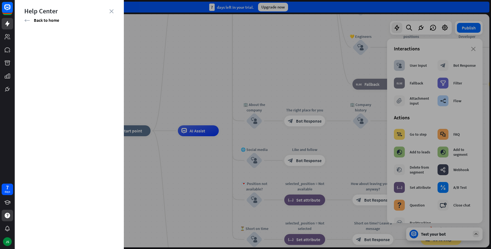
click at [23, 18] on div "Help Center arrow_left Back to home" at bounding box center [69, 11] width 109 height 23
click at [26, 17] on div "Help Center arrow_left Back to home" at bounding box center [69, 15] width 90 height 16
click at [36, 19] on span "Back to home" at bounding box center [46, 19] width 25 height 5
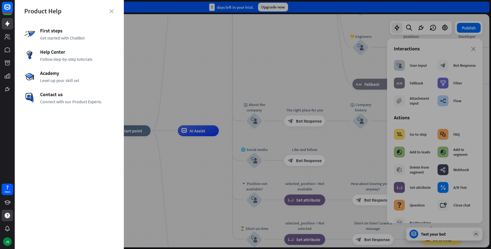
click at [53, 48] on div "First steps Get started with ChatBot Help Center Follow step-by-step tutorials …" at bounding box center [69, 66] width 90 height 77
click at [53, 53] on span "Help Center" at bounding box center [77, 52] width 74 height 6
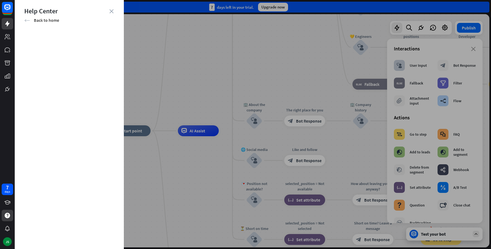
click at [24, 19] on icon "arrow_left" at bounding box center [27, 20] width 6 height 5
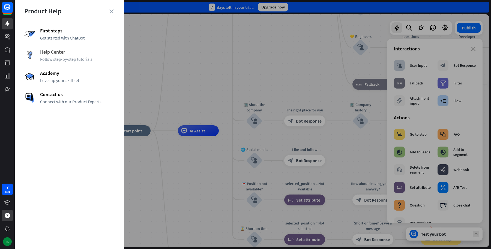
click at [57, 56] on div "Help Center Follow step-by-step tutorials" at bounding box center [69, 55] width 90 height 13
